Goal: Task Accomplishment & Management: Manage account settings

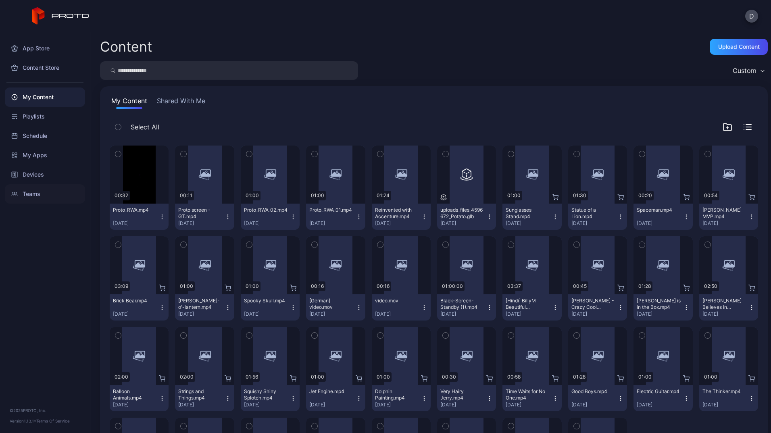
click at [45, 185] on div "Teams" at bounding box center [45, 193] width 80 height 19
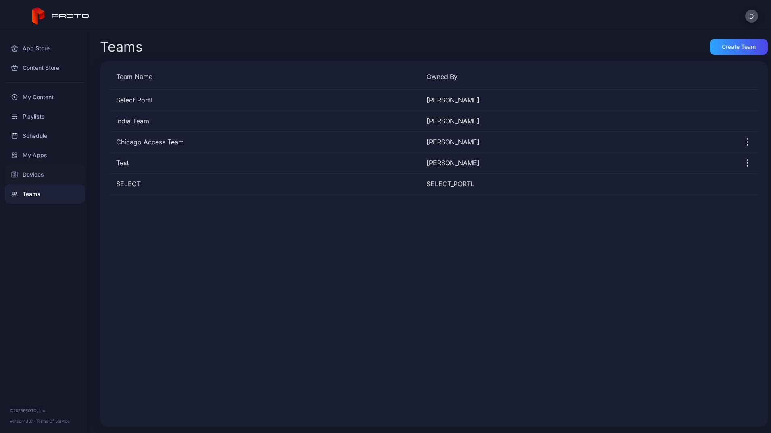
click at [37, 176] on div "Devices" at bounding box center [45, 174] width 80 height 19
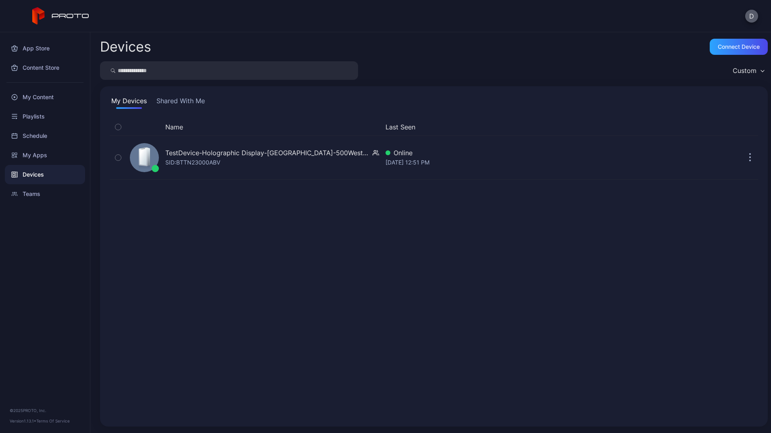
click at [753, 16] on button "D" at bounding box center [751, 16] width 13 height 13
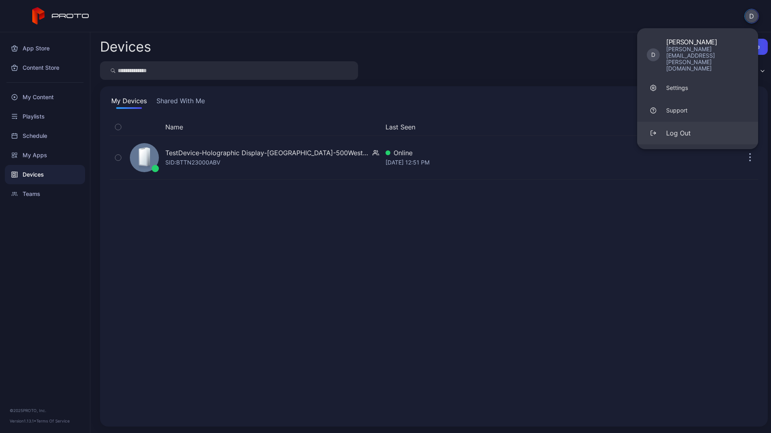
click at [686, 128] on div "Log Out" at bounding box center [678, 133] width 25 height 10
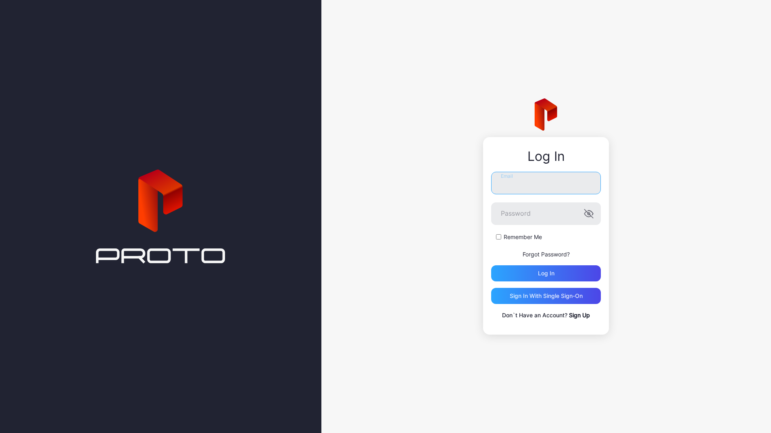
type input "**********"
click at [552, 302] on div "Sign in With Single Sign-On" at bounding box center [546, 296] width 110 height 16
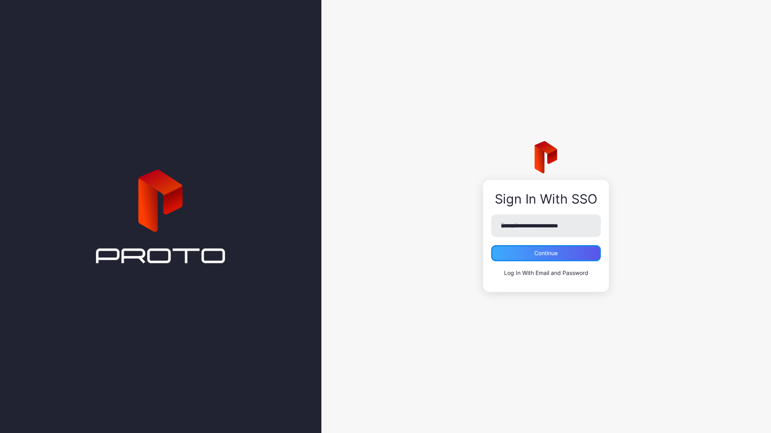
click at [518, 257] on div "Continue" at bounding box center [546, 253] width 110 height 16
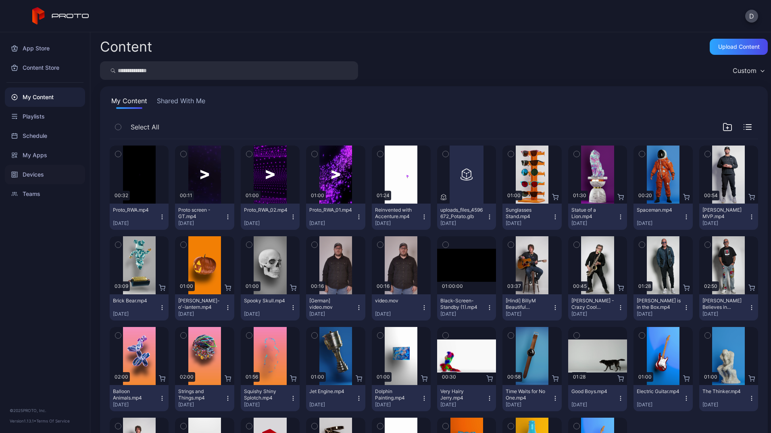
click at [39, 171] on div "Devices" at bounding box center [45, 174] width 80 height 19
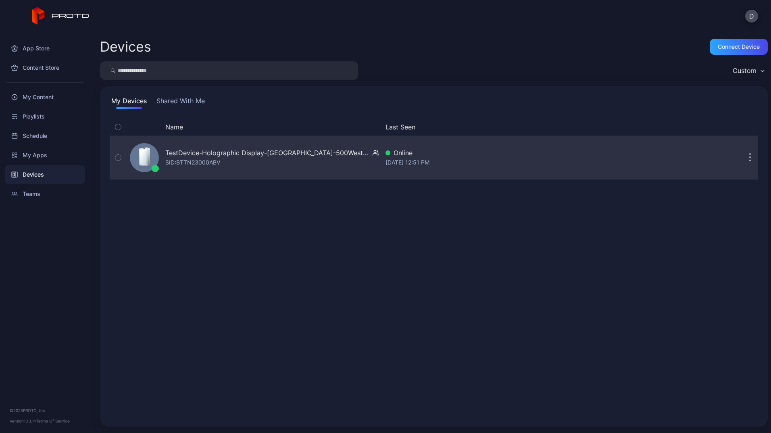
click at [743, 161] on button "button" at bounding box center [750, 158] width 16 height 16
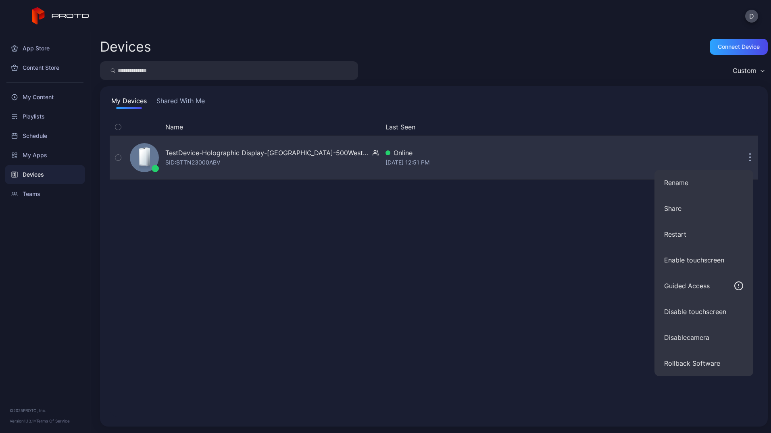
click at [222, 155] on div "TestDevice-Holographic Display-[GEOGRAPHIC_DATA]-500West-Showcase" at bounding box center [267, 153] width 204 height 10
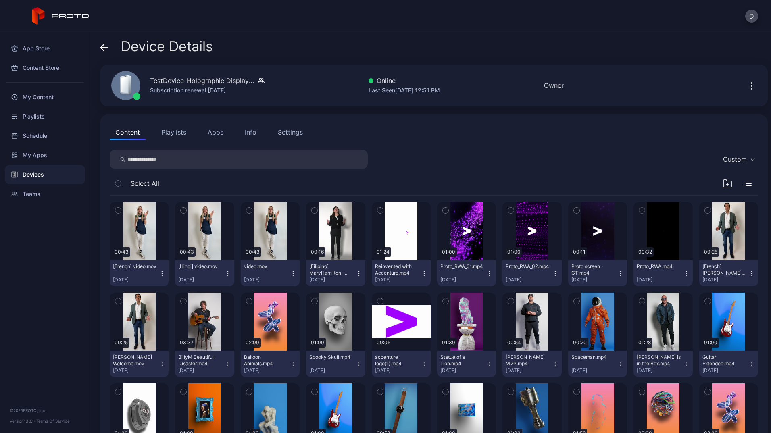
click at [286, 132] on div "Settings" at bounding box center [290, 132] width 25 height 10
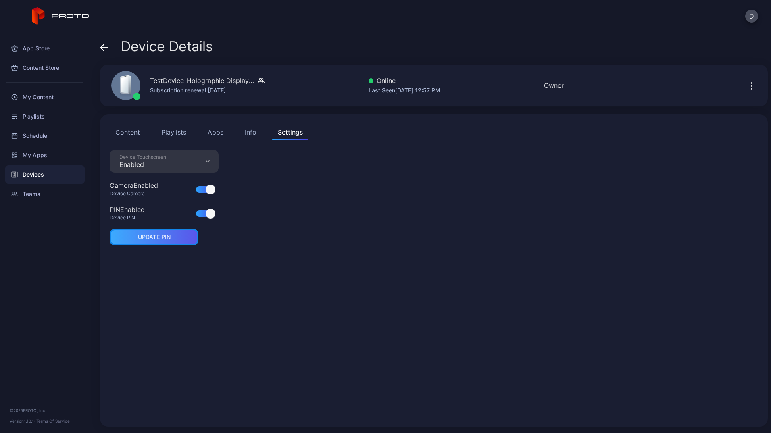
click at [145, 235] on div "UPDATE PIN" at bounding box center [154, 237] width 33 height 6
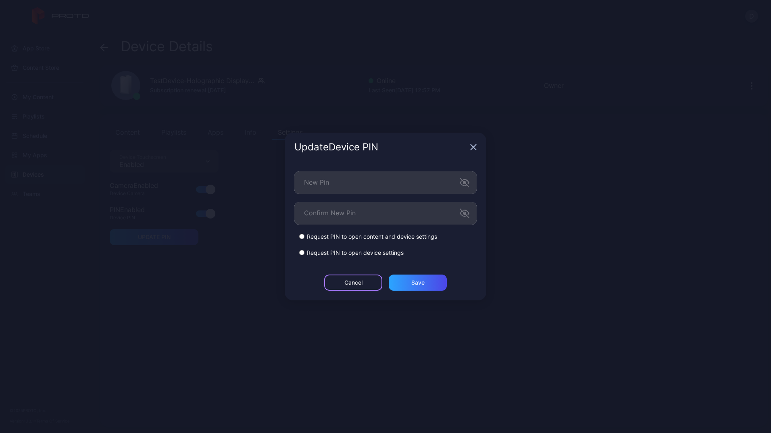
click at [356, 284] on div "Cancel" at bounding box center [353, 282] width 18 height 6
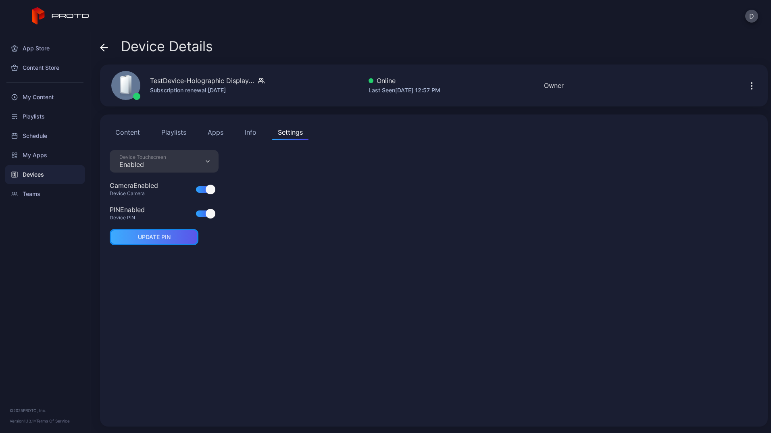
click at [155, 241] on div "UPDATE PIN" at bounding box center [154, 237] width 89 height 16
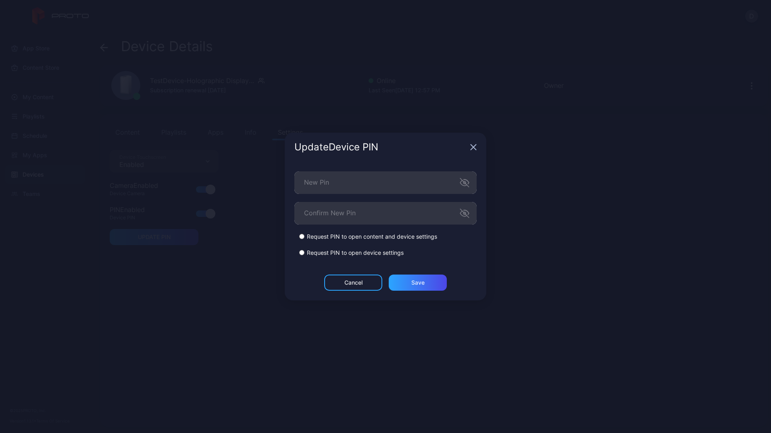
click at [468, 146] on div "Update Device PIN" at bounding box center [386, 147] width 202 height 29
click at [473, 146] on icon "button" at bounding box center [473, 147] width 6 height 6
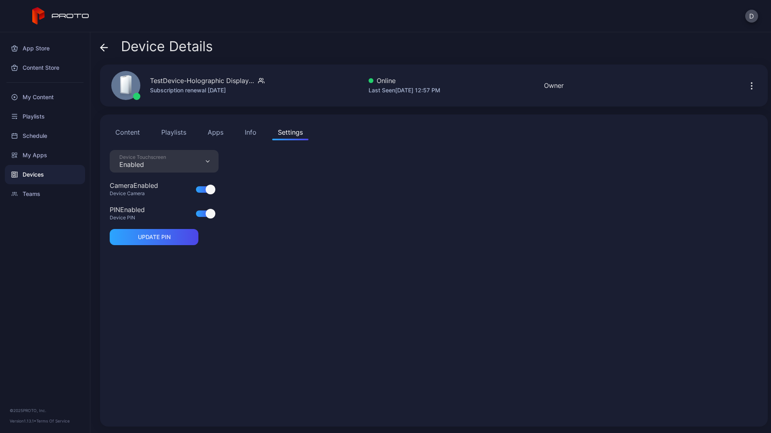
click at [747, 88] on button "button" at bounding box center [751, 85] width 13 height 16
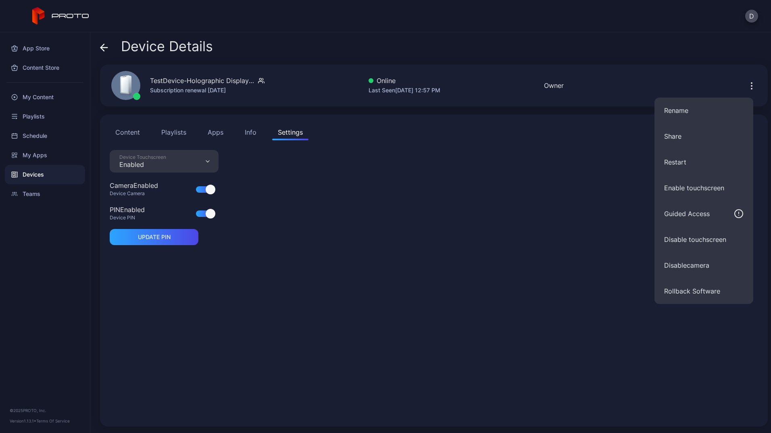
click at [446, 268] on div "Device Touchscreen Enabled Camera Enabled Device Camera PIN Enabled Device PIN …" at bounding box center [434, 283] width 649 height 267
